Goal: Task Accomplishment & Management: Manage account settings

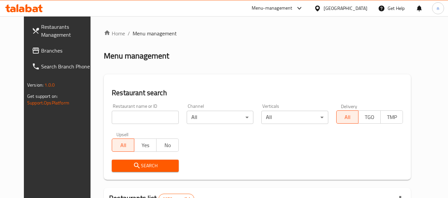
click at [356, 10] on div "Kuwait" at bounding box center [345, 8] width 44 height 7
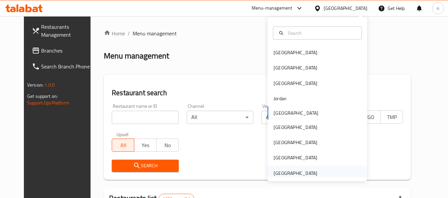
click at [301, 172] on div "[GEOGRAPHIC_DATA]" at bounding box center [295, 173] width 44 height 7
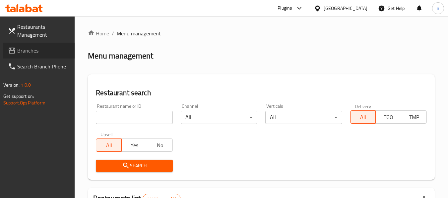
drag, startPoint x: 30, startPoint y: 51, endPoint x: 10, endPoint y: 54, distance: 19.7
click at [30, 51] on span "Branches" at bounding box center [43, 51] width 52 height 8
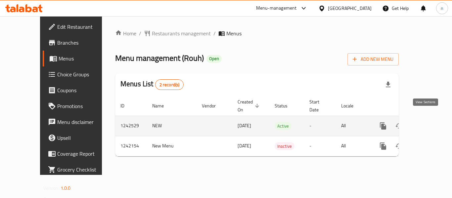
click at [427, 122] on icon "enhanced table" at bounding box center [431, 126] width 8 height 8
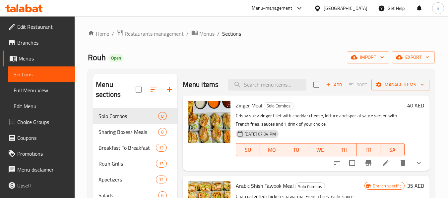
click at [33, 124] on span "Choice Groups" at bounding box center [43, 122] width 52 height 8
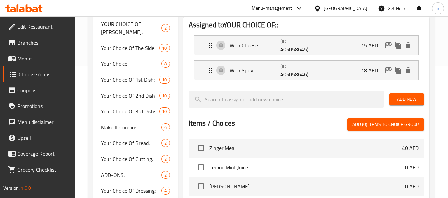
scroll to position [132, 0]
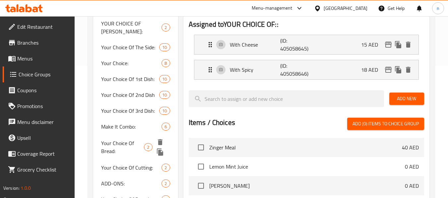
click at [115, 148] on span "Your Choice Of Bread:" at bounding box center [122, 147] width 43 height 16
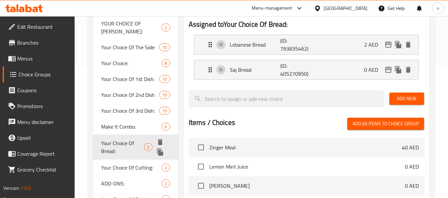
type input "Your Choice Of Bread:"
type input "إختيارك من الخبز:"
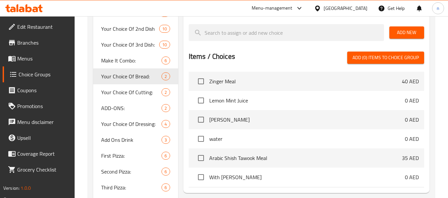
scroll to position [232, 0]
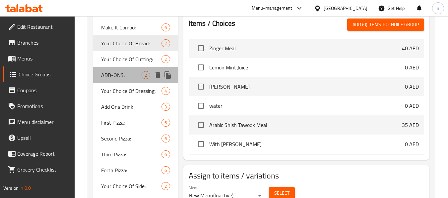
click at [111, 79] on span "ADD-ONS:" at bounding box center [121, 75] width 40 height 8
type input "ADD-ONS:"
type input "الإضافات:"
type input "0"
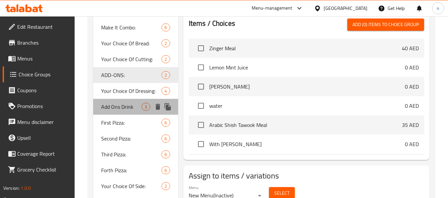
click at [108, 109] on span "Add Ons Drink" at bounding box center [121, 107] width 40 height 8
type input "Add Ons Drink"
type input "إضافات مشروب"
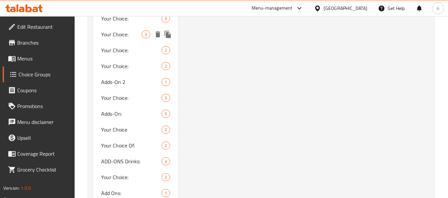
scroll to position [563, 0]
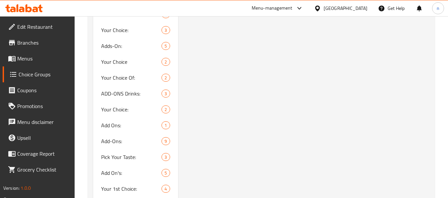
click at [324, 90] on div "Add Ons Drink (ID: 443729) Add Ons Drink ​ إضافات مشروب ​ Min: 0 ​ Max: 1 ​ Sav…" at bounding box center [305, 138] width 254 height 1252
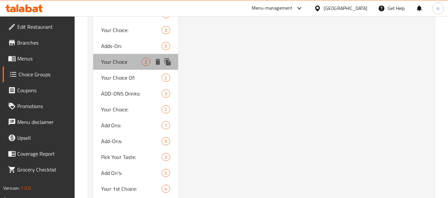
click at [128, 60] on span "Your Choice" at bounding box center [121, 62] width 40 height 8
type input "Your Choice"
type input "أختيارك:"
type input "1"
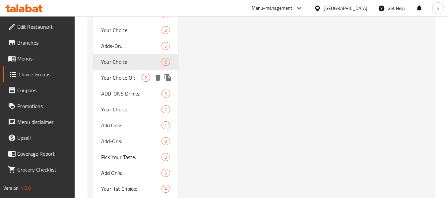
drag, startPoint x: 126, startPoint y: 77, endPoint x: 122, endPoint y: 88, distance: 12.4
click at [126, 77] on span "Your Choice Of:" at bounding box center [121, 78] width 40 height 8
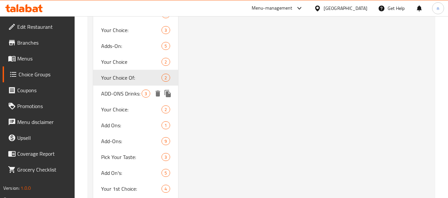
type input "Your Choice Of:"
type input "أختيارك من:"
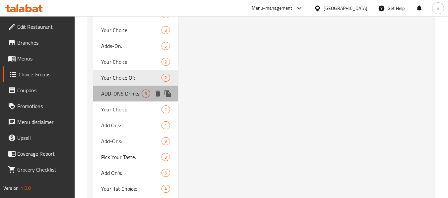
click at [121, 92] on span "ADD-ONS Drinks:" at bounding box center [121, 94] width 40 height 8
type input "ADD-ONS Drinks:"
type input "أضافة المشروبات:"
type input "0"
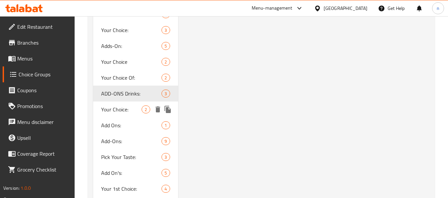
click at [124, 107] on span "Your Choice:" at bounding box center [121, 110] width 40 height 8
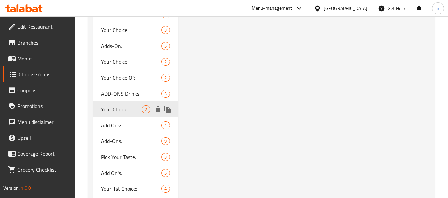
type input "Your Choice:"
type input "أختيارك:"
type input "1"
click at [120, 122] on span "Add Ons:" at bounding box center [121, 126] width 40 height 8
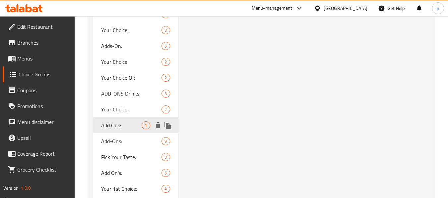
type input "Add Ons:"
type input "الإضافات:"
type input "0"
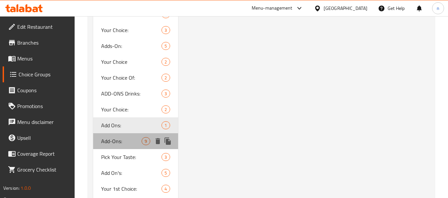
click at [119, 137] on span "Add-Ons:" at bounding box center [121, 141] width 40 height 8
type input "Add-Ons:"
type input "الاضافات"
type input "4"
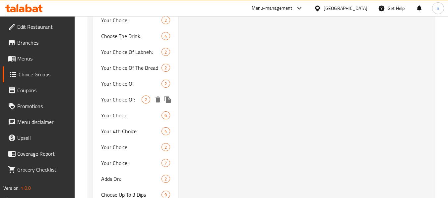
scroll to position [1147, 0]
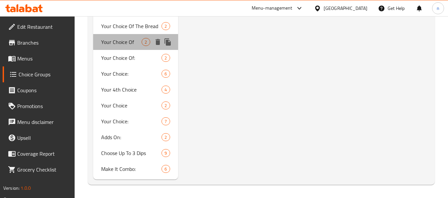
click at [114, 39] on span "Your Choice Of" at bounding box center [121, 42] width 40 height 8
type input "Your Choice Of"
type input "أختيارك من"
type input "1"
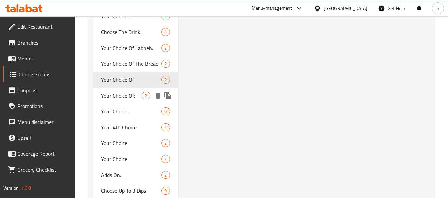
scroll to position [1048, 0]
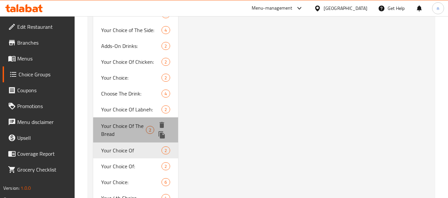
click at [134, 127] on span "Your Choice Of The Bread" at bounding box center [123, 130] width 45 height 16
type input "Your Choice Of The Bread"
type input "أختيارك من الخبز"
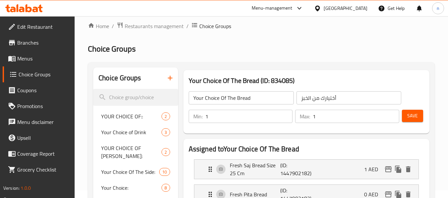
scroll to position [0, 0]
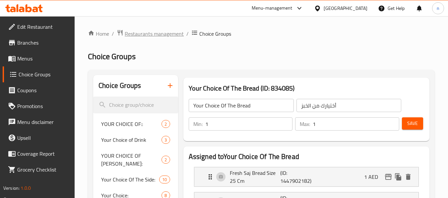
click at [142, 30] on span "Restaurants management" at bounding box center [154, 34] width 59 height 8
